Goal: Navigation & Orientation: Understand site structure

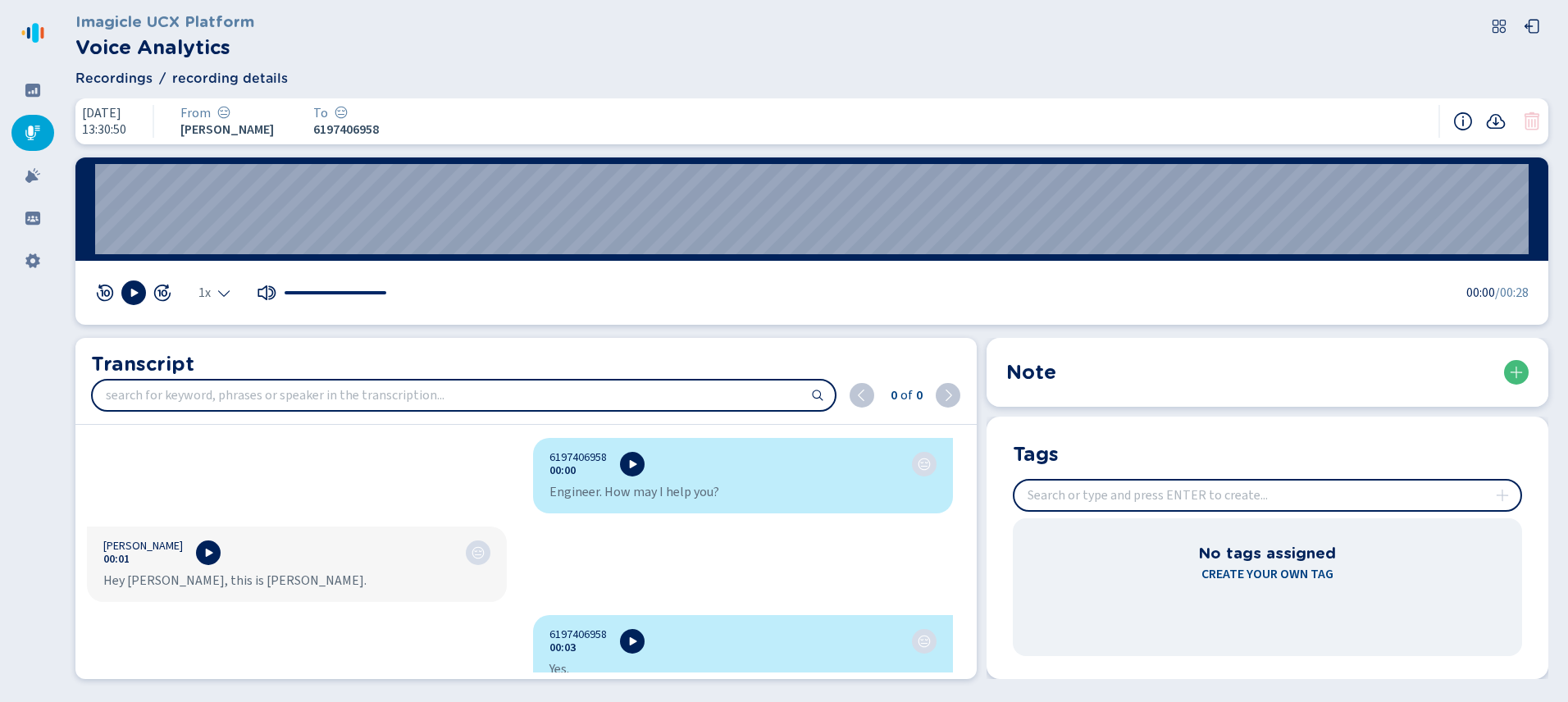
click at [16, 125] on div at bounding box center [33, 132] width 43 height 36
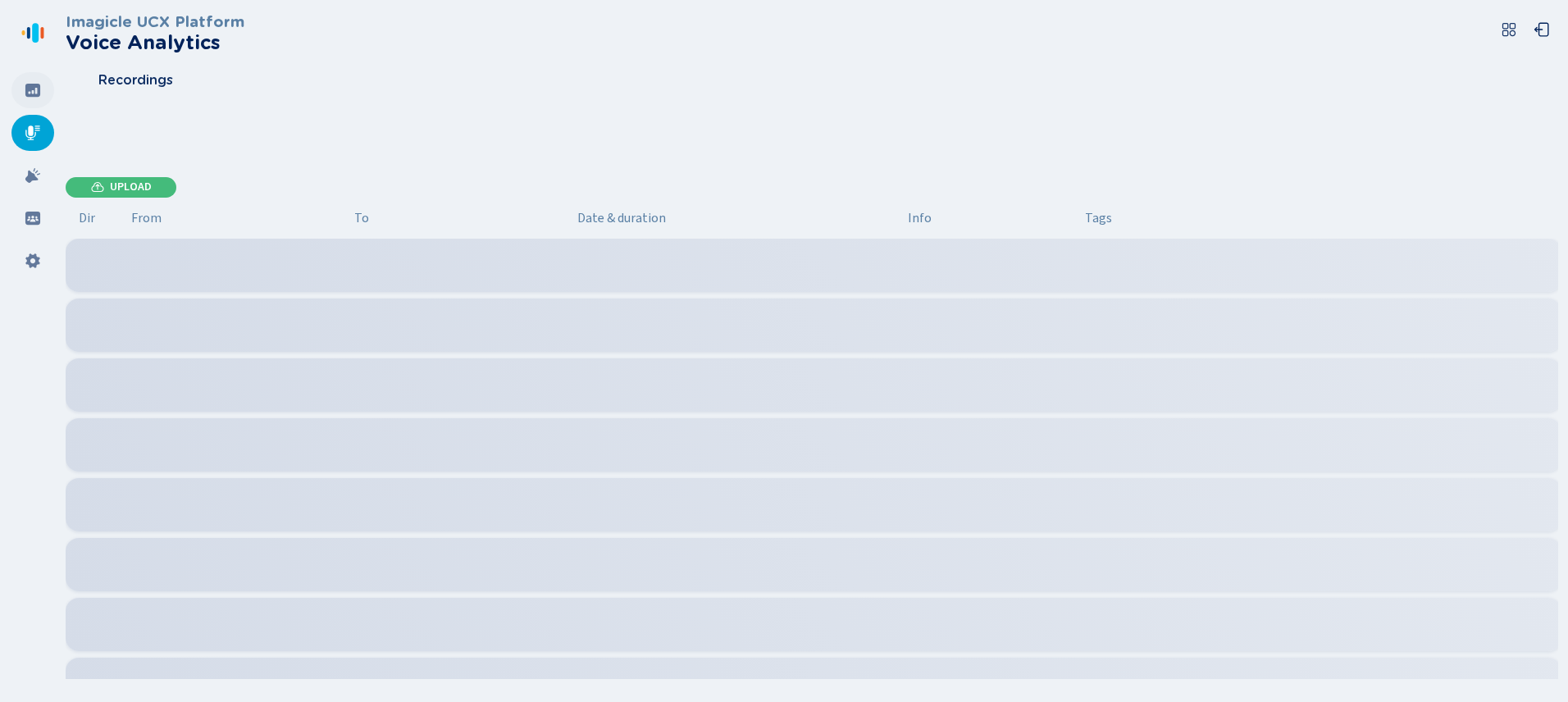
click at [31, 86] on icon at bounding box center [33, 90] width 15 height 13
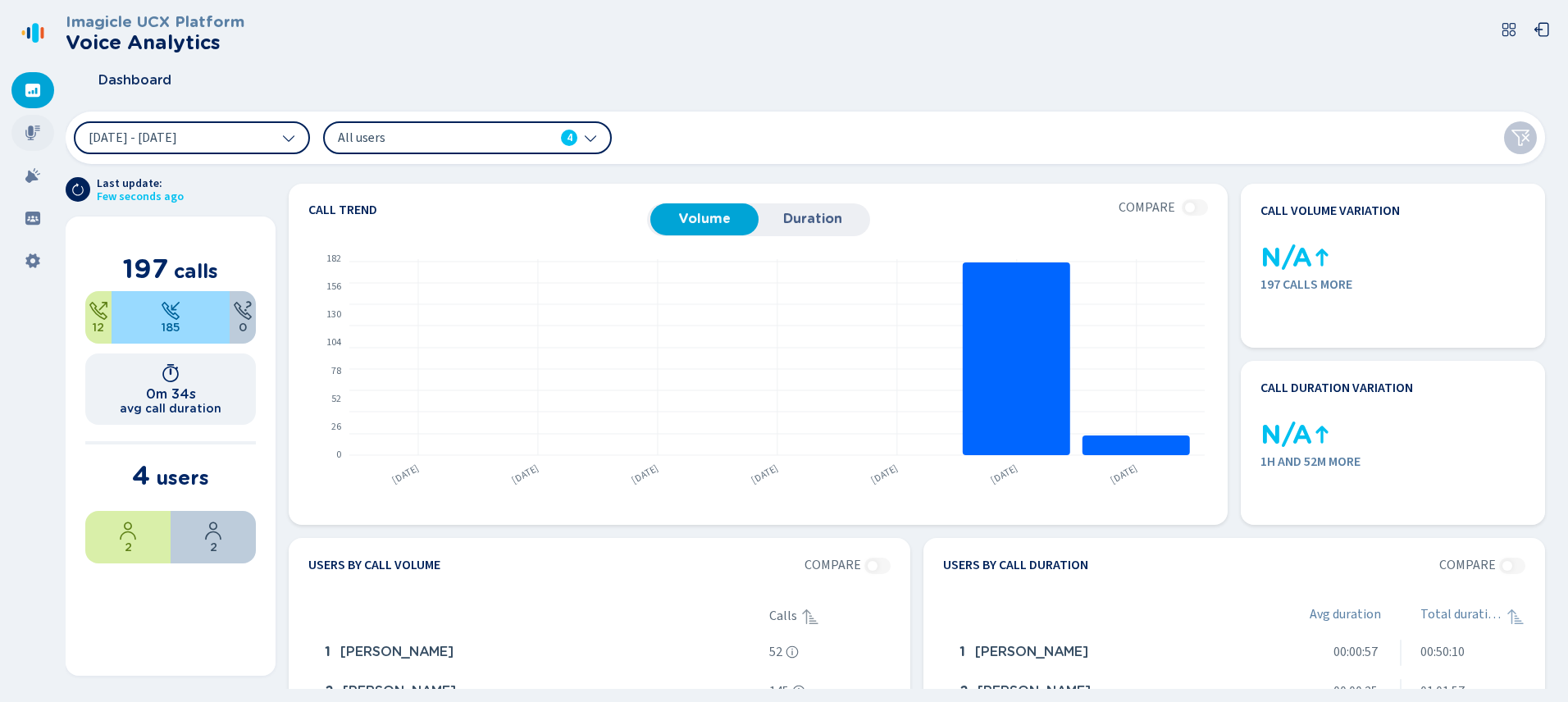
click at [20, 128] on div at bounding box center [33, 132] width 43 height 36
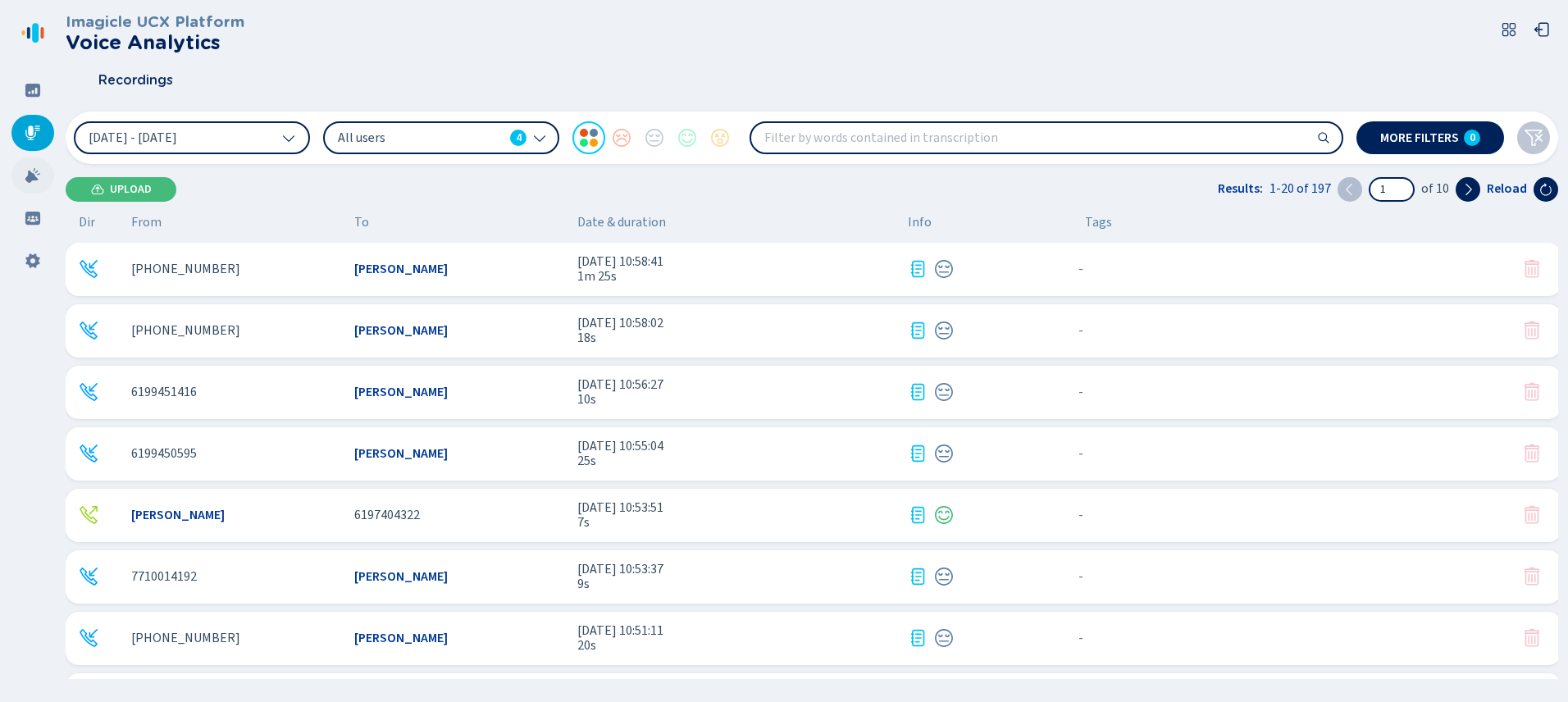
click at [26, 174] on icon at bounding box center [33, 176] width 16 height 16
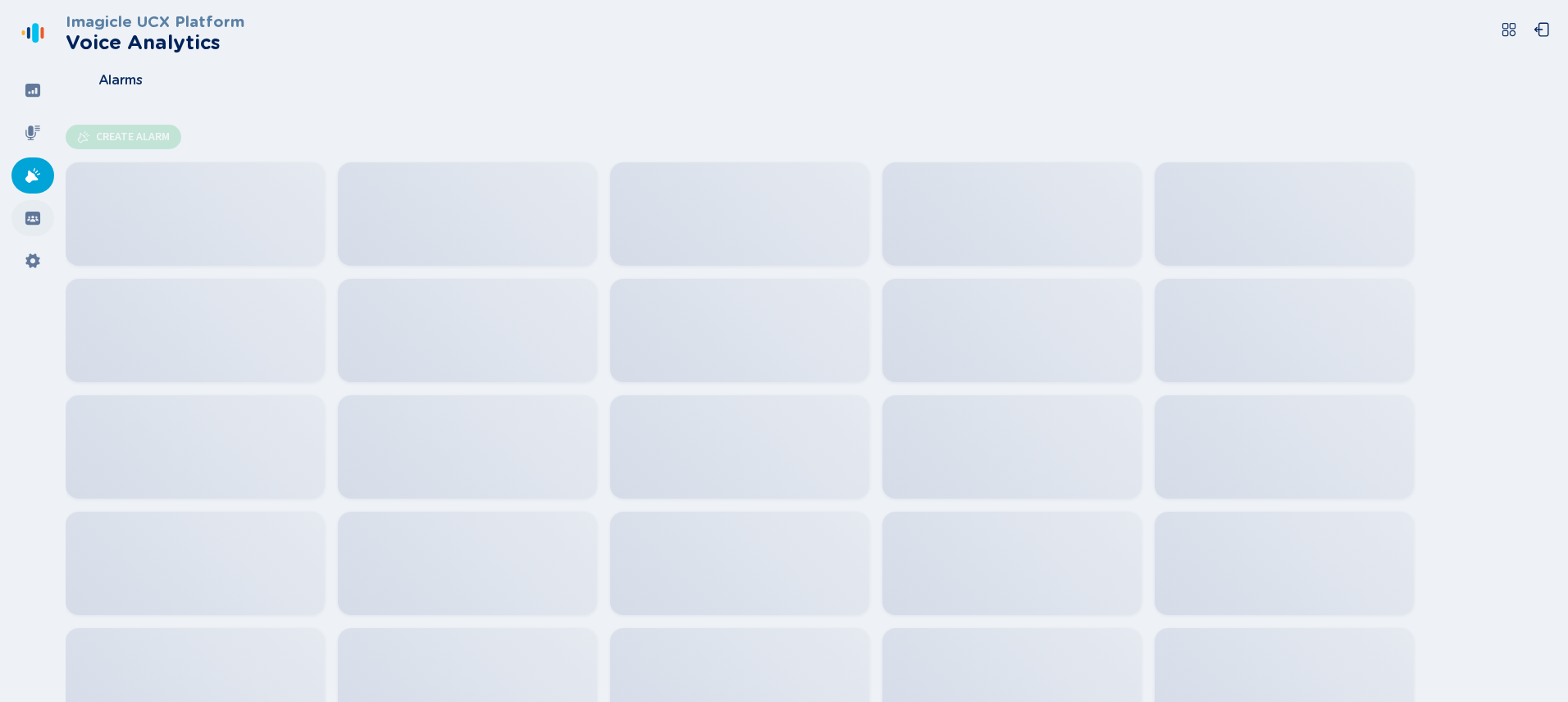
click at [28, 211] on icon at bounding box center [33, 218] width 15 height 13
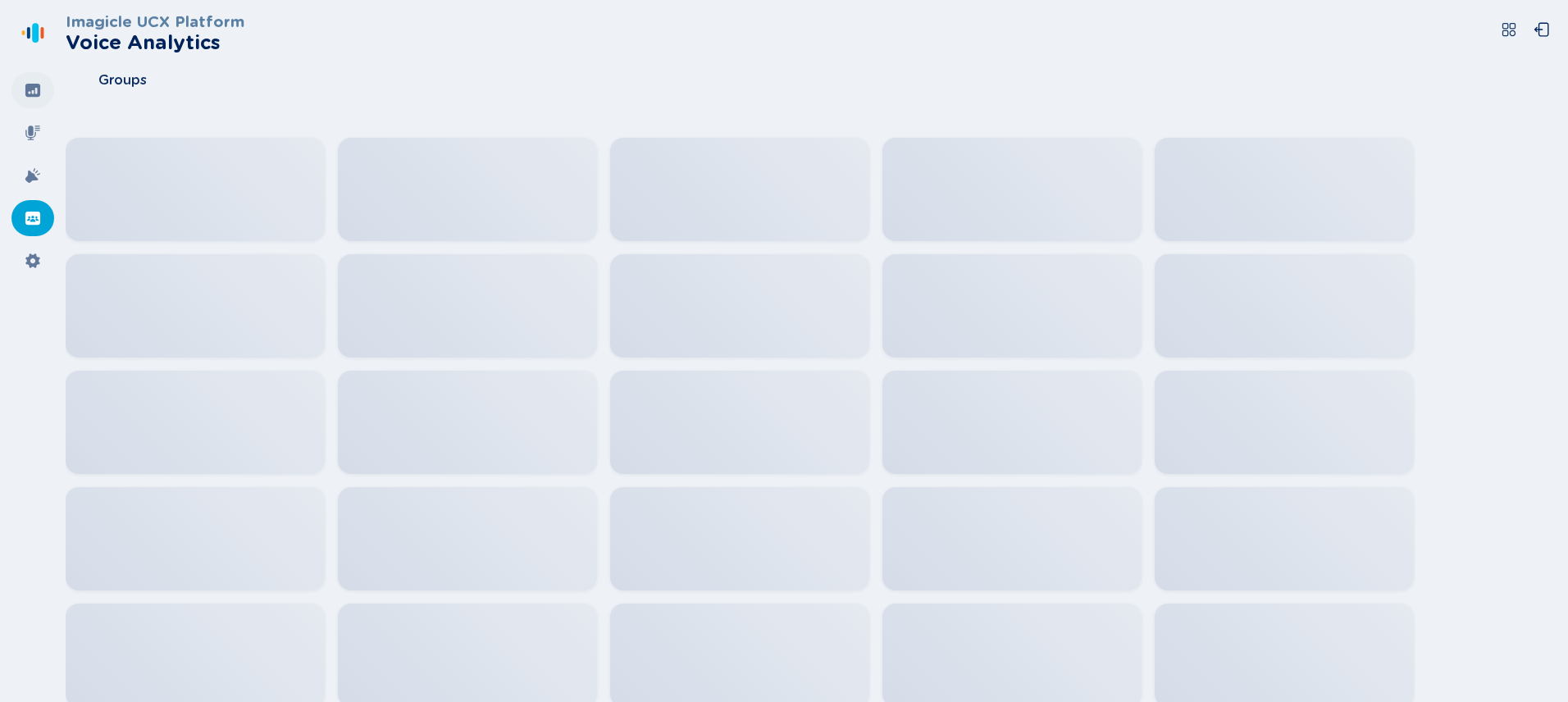
click at [28, 101] on div at bounding box center [33, 90] width 43 height 36
